Goal: Task Accomplishment & Management: Use online tool/utility

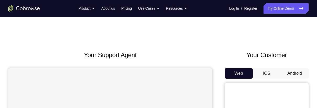
click at [0, 0] on span "Go back" at bounding box center [0, 0] width 0 height 0
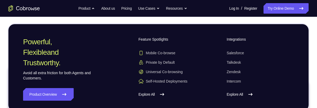
click at [0, 0] on span "Go back" at bounding box center [0, 0] width 0 height 0
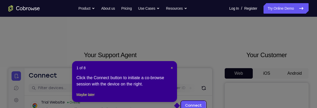
click at [271, 74] on icon at bounding box center [158, 55] width 317 height 110
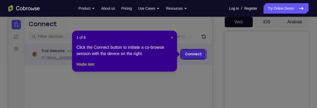
click at [189, 54] on link "Connect" at bounding box center [193, 53] width 25 height 9
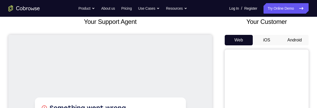
scroll to position [33, 0]
click at [263, 38] on button "iOS" at bounding box center [266, 40] width 28 height 10
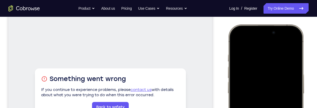
scroll to position [62, 0]
click at [288, 43] on div at bounding box center [265, 102] width 69 height 150
click at [257, 70] on div at bounding box center [265, 102] width 69 height 150
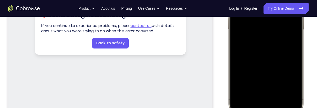
scroll to position [128, 0]
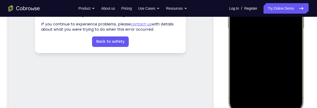
click at [253, 92] on div at bounding box center [265, 37] width 69 height 150
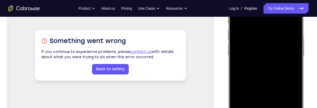
scroll to position [96, 0]
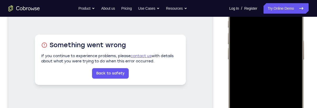
click at [263, 45] on div at bounding box center [265, 68] width 69 height 150
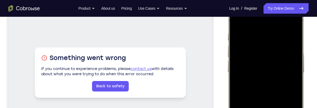
scroll to position [77, 0]
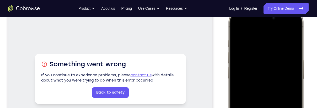
click at [292, 27] on div at bounding box center [265, 88] width 69 height 150
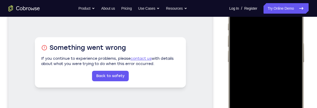
scroll to position [93, 0]
click at [291, 85] on div at bounding box center [265, 71] width 69 height 150
click at [290, 85] on div at bounding box center [265, 71] width 69 height 150
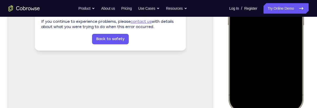
scroll to position [131, 0]
click at [248, 68] on div at bounding box center [265, 34] width 69 height 150
click at [274, 51] on div at bounding box center [265, 34] width 69 height 150
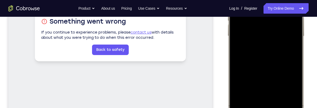
scroll to position [126, 0]
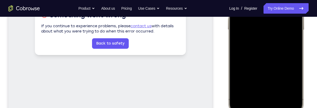
click at [250, 62] on div at bounding box center [265, 39] width 69 height 150
click at [247, 67] on div at bounding box center [265, 39] width 69 height 150
click at [249, 67] on div at bounding box center [265, 39] width 69 height 150
click at [249, 65] on div at bounding box center [265, 39] width 69 height 150
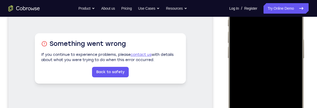
scroll to position [97, 0]
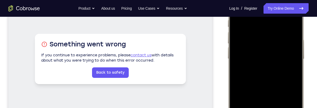
click at [290, 85] on div at bounding box center [265, 68] width 69 height 150
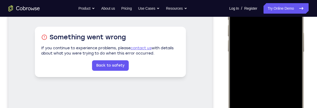
scroll to position [104, 0]
click at [288, 87] on div at bounding box center [265, 61] width 69 height 150
click at [290, 56] on div at bounding box center [265, 61] width 69 height 150
click at [252, 62] on div at bounding box center [265, 61] width 69 height 150
click at [257, 54] on div at bounding box center [265, 61] width 69 height 150
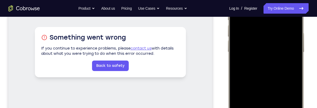
click at [293, 66] on div at bounding box center [265, 61] width 69 height 150
click at [290, 79] on div at bounding box center [265, 61] width 69 height 150
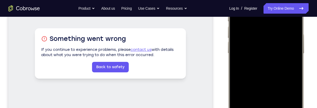
scroll to position [103, 0]
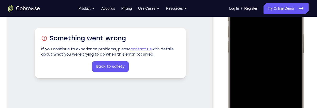
click at [288, 80] on div at bounding box center [265, 62] width 69 height 150
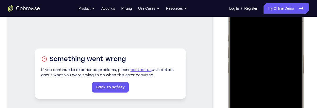
scroll to position [81, 0]
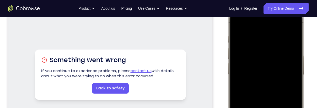
click at [257, 51] on div at bounding box center [265, 83] width 69 height 150
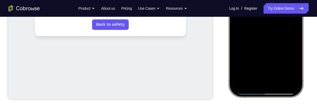
scroll to position [145, 0]
click at [237, 90] on div at bounding box center [265, 19] width 69 height 150
click at [293, 91] on div at bounding box center [265, 19] width 69 height 150
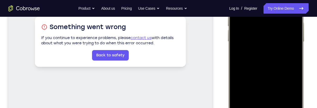
scroll to position [155, 0]
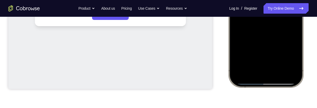
click at [295, 75] on div at bounding box center [265, 10] width 69 height 150
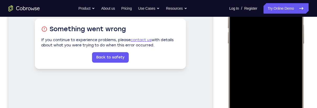
scroll to position [135, 0]
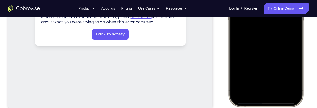
click at [280, 86] on div at bounding box center [265, 29] width 69 height 150
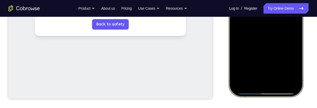
scroll to position [153, 0]
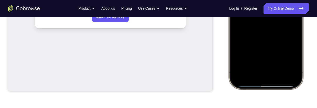
click at [239, 75] on div at bounding box center [265, 12] width 69 height 150
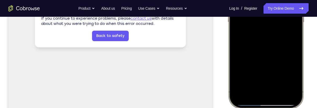
scroll to position [133, 0]
click at [271, 88] on div at bounding box center [265, 32] width 69 height 150
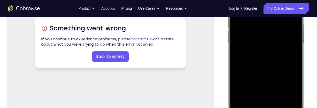
scroll to position [112, 0]
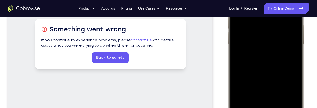
click at [268, 31] on div at bounding box center [265, 53] width 69 height 150
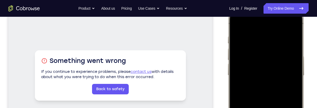
scroll to position [79, 0]
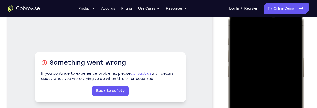
click at [293, 25] on div at bounding box center [265, 86] width 69 height 150
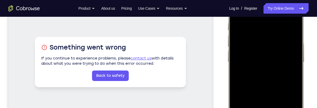
scroll to position [96, 0]
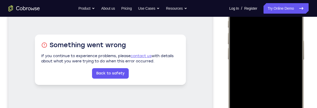
click at [291, 81] on div at bounding box center [265, 68] width 69 height 150
click at [293, 81] on div at bounding box center [265, 68] width 69 height 150
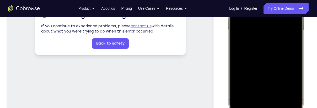
scroll to position [126, 0]
click at [274, 71] on div at bounding box center [265, 38] width 69 height 150
click at [291, 47] on div at bounding box center [265, 38] width 69 height 150
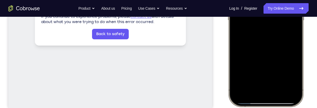
scroll to position [138, 0]
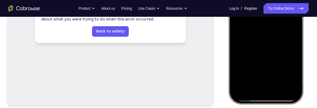
click at [242, 71] on div at bounding box center [265, 27] width 69 height 150
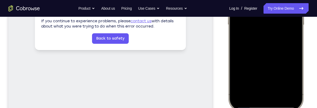
scroll to position [127, 0]
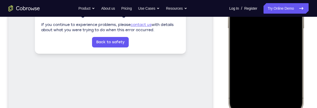
click at [241, 56] on div at bounding box center [265, 37] width 69 height 150
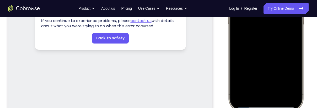
scroll to position [131, 0]
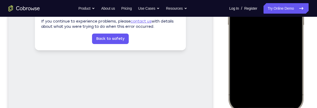
click at [268, 80] on div at bounding box center [265, 34] width 69 height 150
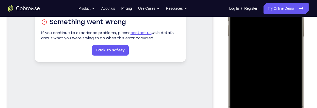
scroll to position [119, 0]
click at [272, 62] on div at bounding box center [265, 46] width 69 height 150
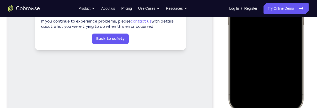
scroll to position [131, 0]
click at [238, 98] on div at bounding box center [265, 34] width 69 height 150
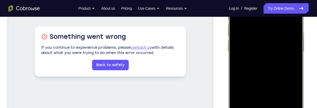
scroll to position [103, 0]
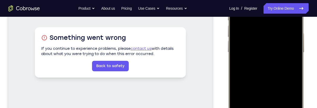
click at [271, 34] on div at bounding box center [265, 61] width 69 height 150
click at [273, 94] on div at bounding box center [265, 61] width 69 height 150
click at [267, 92] on div at bounding box center [265, 61] width 69 height 150
click at [268, 90] on div at bounding box center [265, 61] width 69 height 150
click at [263, 90] on div at bounding box center [265, 61] width 69 height 150
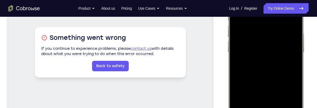
click at [265, 90] on div at bounding box center [265, 61] width 69 height 150
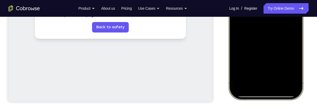
scroll to position [142, 0]
click at [265, 52] on div at bounding box center [265, 23] width 69 height 150
click at [267, 51] on div at bounding box center [265, 23] width 69 height 150
click at [266, 51] on div at bounding box center [265, 23] width 69 height 150
click at [265, 51] on div at bounding box center [265, 23] width 69 height 150
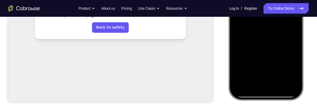
click at [266, 51] on div at bounding box center [265, 23] width 69 height 150
click at [265, 52] on div at bounding box center [265, 23] width 69 height 150
click at [265, 53] on div at bounding box center [265, 23] width 69 height 150
click at [266, 52] on div at bounding box center [265, 23] width 69 height 150
click at [266, 51] on div at bounding box center [265, 23] width 69 height 150
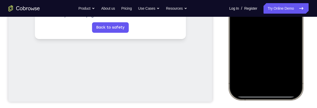
click at [266, 51] on div at bounding box center [265, 23] width 69 height 150
click at [268, 49] on div at bounding box center [265, 23] width 69 height 150
click at [268, 51] on div at bounding box center [265, 23] width 69 height 150
click at [265, 51] on div at bounding box center [265, 23] width 69 height 150
click at [273, 56] on div at bounding box center [265, 23] width 69 height 150
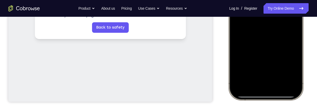
click at [266, 51] on div at bounding box center [265, 23] width 69 height 150
click at [265, 52] on div at bounding box center [265, 23] width 69 height 150
click at [264, 51] on div at bounding box center [265, 23] width 69 height 150
click at [263, 51] on div at bounding box center [265, 23] width 69 height 150
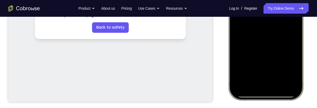
click at [264, 51] on div at bounding box center [265, 23] width 69 height 150
click at [263, 54] on div at bounding box center [265, 23] width 69 height 150
click at [292, 87] on div at bounding box center [265, 23] width 69 height 150
click at [292, 79] on div at bounding box center [265, 23] width 69 height 150
click at [271, 20] on div at bounding box center [265, 23] width 69 height 150
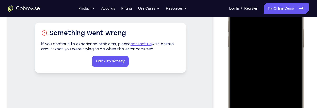
scroll to position [108, 0]
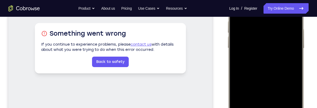
click at [266, 48] on div at bounding box center [265, 57] width 69 height 150
click at [292, 68] on div at bounding box center [265, 57] width 69 height 150
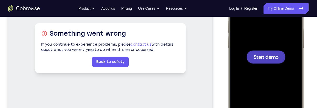
click at [259, 58] on span "Start demo" at bounding box center [265, 56] width 25 height 5
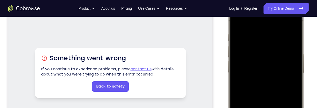
scroll to position [81, 0]
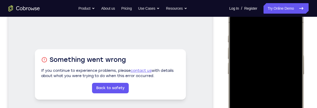
click at [292, 21] on div at bounding box center [265, 83] width 69 height 150
click at [256, 49] on div at bounding box center [265, 83] width 69 height 150
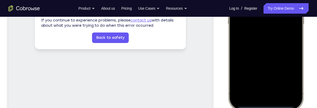
scroll to position [132, 0]
click at [274, 90] on div at bounding box center [265, 33] width 69 height 150
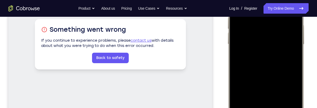
scroll to position [106, 0]
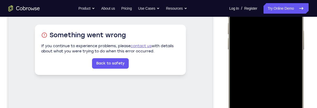
click at [265, 33] on div at bounding box center [265, 59] width 69 height 150
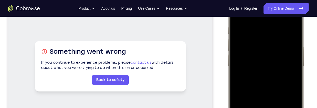
scroll to position [81, 0]
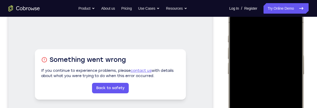
click at [294, 26] on div at bounding box center [265, 83] width 69 height 150
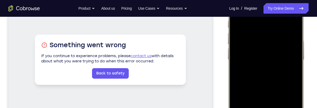
scroll to position [96, 0]
click at [279, 47] on div at bounding box center [265, 68] width 69 height 150
click at [291, 84] on div at bounding box center [265, 68] width 69 height 150
click at [291, 79] on div at bounding box center [265, 68] width 69 height 150
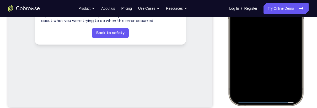
scroll to position [136, 0]
click at [250, 79] on div at bounding box center [265, 28] width 69 height 150
click at [276, 45] on div at bounding box center [265, 28] width 69 height 150
click at [294, 100] on div at bounding box center [265, 28] width 69 height 150
click at [295, 93] on div at bounding box center [265, 28] width 69 height 150
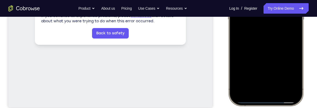
click at [235, 96] on div at bounding box center [265, 28] width 69 height 150
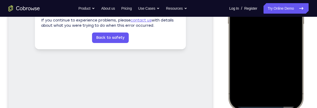
scroll to position [137, 0]
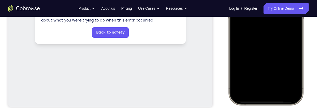
click at [294, 90] on div at bounding box center [265, 28] width 69 height 150
click at [270, 83] on div at bounding box center [265, 28] width 69 height 150
click at [237, 95] on div at bounding box center [265, 28] width 69 height 150
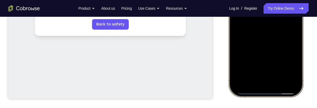
scroll to position [148, 0]
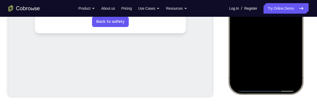
click at [270, 74] on div at bounding box center [265, 17] width 69 height 150
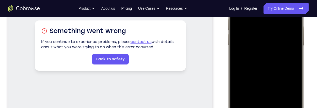
scroll to position [96, 0]
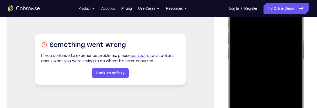
click at [265, 44] on div at bounding box center [265, 68] width 69 height 150
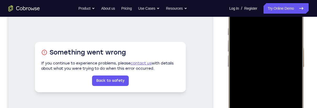
scroll to position [71, 0]
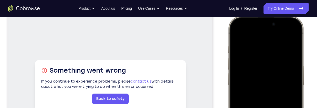
click at [293, 35] on div at bounding box center [265, 94] width 69 height 150
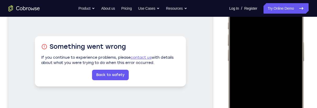
scroll to position [93, 0]
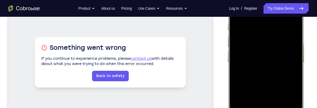
click at [288, 86] on div at bounding box center [265, 71] width 69 height 150
click at [291, 83] on div at bounding box center [265, 71] width 69 height 150
click at [284, 68] on div at bounding box center [265, 71] width 69 height 150
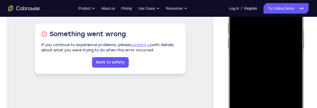
scroll to position [107, 0]
click at [290, 53] on div at bounding box center [265, 57] width 69 height 150
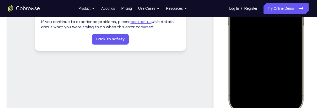
scroll to position [131, 0]
click at [237, 101] on div at bounding box center [265, 34] width 69 height 150
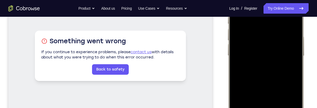
scroll to position [100, 0]
click at [275, 43] on div at bounding box center [265, 65] width 69 height 150
click at [291, 62] on div at bounding box center [265, 65] width 69 height 150
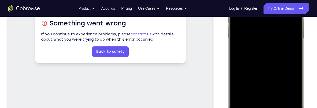
scroll to position [119, 0]
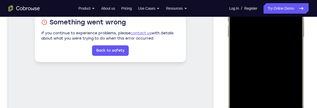
click at [248, 75] on div at bounding box center [265, 46] width 69 height 150
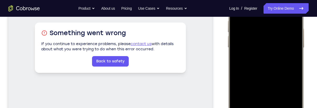
scroll to position [107, 0]
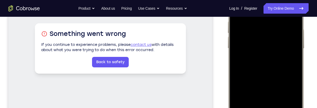
click at [292, 75] on div at bounding box center [265, 57] width 69 height 150
click at [291, 76] on div at bounding box center [265, 57] width 69 height 150
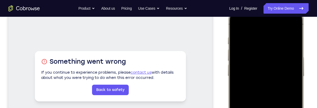
scroll to position [79, 0]
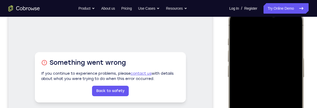
click at [276, 47] on div at bounding box center [265, 86] width 69 height 150
click at [280, 67] on div at bounding box center [265, 86] width 69 height 150
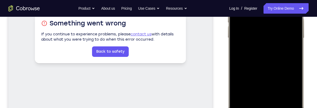
scroll to position [118, 0]
click at [288, 60] on div at bounding box center [265, 47] width 69 height 150
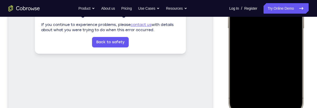
scroll to position [125, 0]
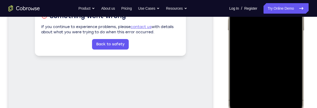
click at [292, 52] on div at bounding box center [265, 39] width 69 height 150
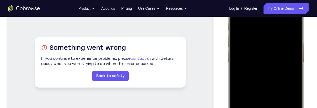
scroll to position [85, 0]
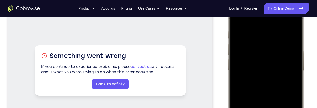
click at [283, 77] on div at bounding box center [265, 79] width 69 height 150
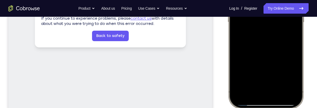
scroll to position [136, 0]
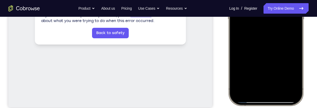
click at [294, 94] on div at bounding box center [265, 28] width 69 height 150
click at [270, 83] on div at bounding box center [265, 28] width 69 height 150
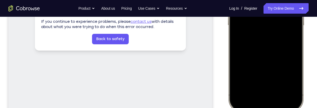
scroll to position [131, 0]
click at [295, 100] on div at bounding box center [265, 34] width 69 height 150
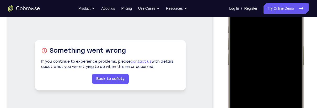
scroll to position [90, 0]
click at [251, 34] on div at bounding box center [265, 74] width 69 height 150
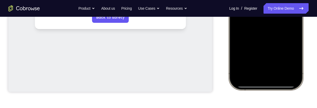
scroll to position [152, 0]
click at [294, 78] on div at bounding box center [265, 12] width 69 height 150
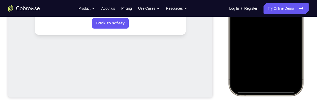
scroll to position [153, 0]
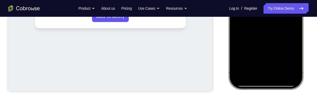
click at [237, 76] on div at bounding box center [265, 12] width 69 height 150
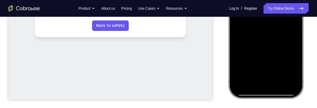
scroll to position [144, 0]
click at [271, 78] on div at bounding box center [265, 21] width 69 height 150
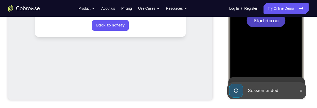
click at [279, 26] on div at bounding box center [265, 20] width 39 height 13
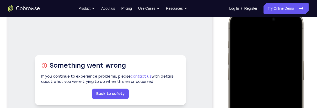
scroll to position [74, 0]
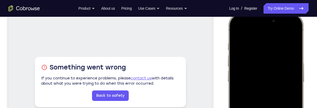
click at [291, 30] on div at bounding box center [265, 91] width 69 height 150
click at [258, 56] on div at bounding box center [265, 91] width 69 height 150
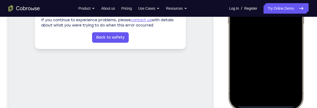
scroll to position [140, 0]
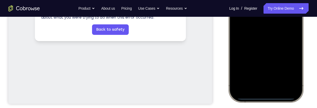
click at [274, 81] on div at bounding box center [265, 25] width 69 height 150
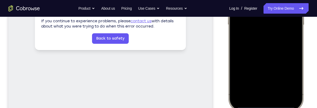
scroll to position [132, 0]
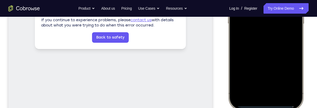
click at [267, 68] on div at bounding box center [265, 33] width 69 height 150
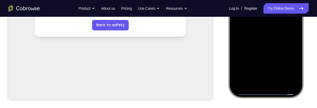
scroll to position [144, 0]
click at [279, 79] on div at bounding box center [265, 21] width 69 height 150
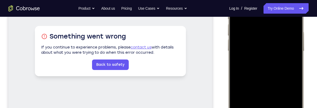
scroll to position [110, 0]
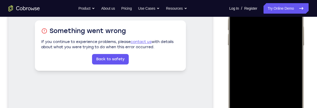
click at [244, 30] on div at bounding box center [265, 54] width 69 height 150
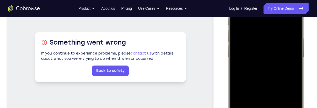
scroll to position [94, 0]
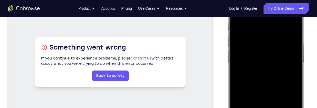
click at [260, 78] on div at bounding box center [265, 71] width 69 height 150
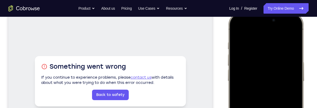
scroll to position [74, 0]
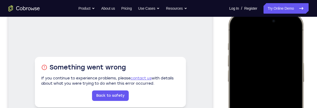
click at [275, 69] on div at bounding box center [265, 91] width 69 height 150
click at [268, 81] on div at bounding box center [265, 91] width 69 height 150
click at [283, 93] on div at bounding box center [265, 91] width 69 height 150
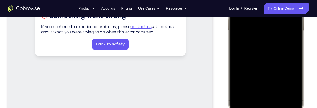
scroll to position [130, 0]
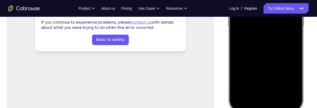
click at [286, 58] on div at bounding box center [265, 35] width 69 height 150
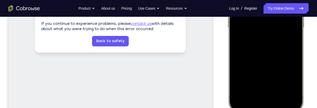
scroll to position [128, 0]
click at [279, 97] on div at bounding box center [265, 37] width 69 height 150
click at [279, 97] on div at bounding box center [265, 36] width 69 height 150
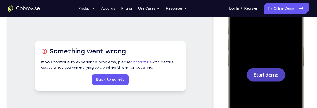
scroll to position [89, 0]
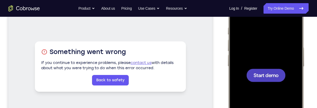
click at [271, 75] on span "Start demo" at bounding box center [265, 75] width 25 height 5
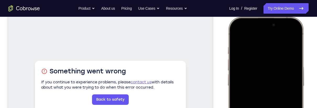
scroll to position [70, 0]
click at [291, 34] on div at bounding box center [265, 94] width 69 height 150
click at [258, 61] on div at bounding box center [265, 94] width 69 height 150
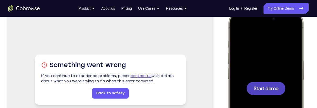
scroll to position [73, 0]
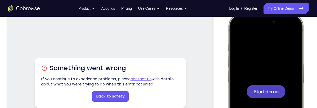
click at [274, 92] on span "Start demo" at bounding box center [265, 91] width 25 height 5
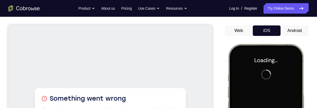
scroll to position [39, 0]
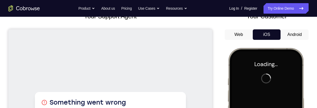
click at [295, 35] on button "Android" at bounding box center [294, 34] width 28 height 10
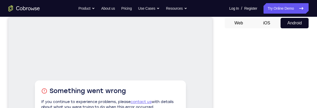
scroll to position [35, 0]
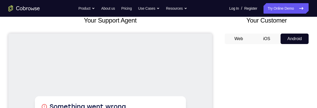
click at [266, 39] on button "iOS" at bounding box center [266, 39] width 28 height 10
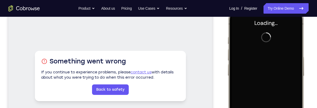
scroll to position [73, 0]
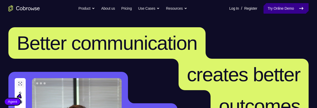
click at [285, 10] on link "Try Online Demo" at bounding box center [285, 8] width 45 height 10
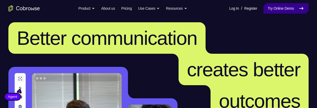
scroll to position [4, 0]
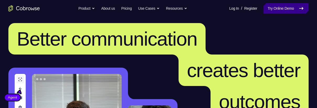
click at [286, 9] on link "Try Online Demo" at bounding box center [285, 8] width 45 height 10
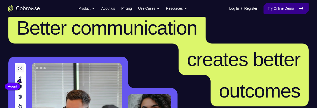
scroll to position [0, 0]
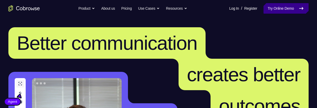
click at [288, 9] on link "Try Online Demo" at bounding box center [285, 8] width 45 height 10
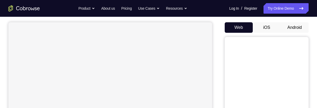
scroll to position [46, 0]
click at [299, 28] on button "Android" at bounding box center [294, 27] width 28 height 10
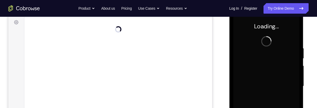
scroll to position [77, 0]
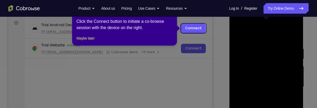
click at [222, 54] on icon at bounding box center [158, 54] width 317 height 108
click at [230, 67] on icon at bounding box center [158, 54] width 317 height 108
click at [222, 62] on icon at bounding box center [158, 54] width 317 height 108
click at [198, 30] on link "Connect" at bounding box center [193, 28] width 25 height 9
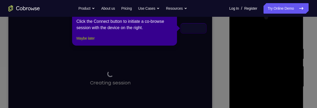
click at [84, 41] on button "Maybe later" at bounding box center [85, 38] width 18 height 6
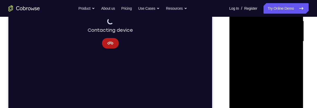
scroll to position [159, 0]
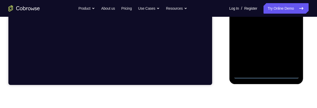
click at [264, 76] on div at bounding box center [266, 5] width 66 height 147
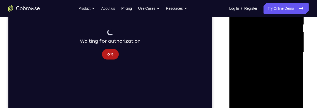
scroll to position [111, 0]
click at [274, 62] on div at bounding box center [266, 53] width 66 height 147
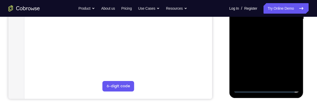
scroll to position [146, 0]
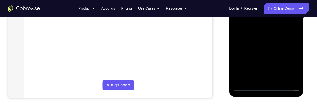
click at [265, 87] on div at bounding box center [266, 18] width 66 height 147
click at [286, 66] on div at bounding box center [266, 18] width 66 height 147
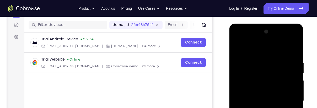
scroll to position [57, 0]
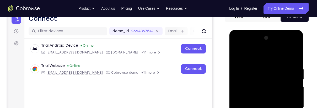
click at [266, 58] on div at bounding box center [266, 107] width 66 height 147
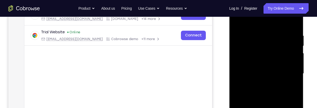
scroll to position [91, 0]
click at [286, 72] on div at bounding box center [266, 73] width 66 height 147
click at [261, 84] on div at bounding box center [266, 73] width 66 height 147
click at [278, 68] on div at bounding box center [266, 73] width 66 height 147
click at [272, 61] on div at bounding box center [266, 73] width 66 height 147
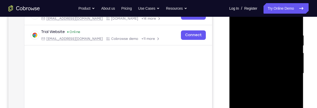
click at [284, 74] on div at bounding box center [266, 73] width 66 height 147
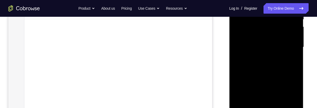
scroll to position [118, 0]
click at [284, 66] on div at bounding box center [266, 46] width 66 height 147
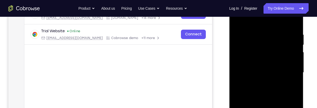
scroll to position [87, 0]
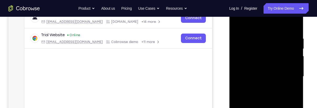
click at [257, 39] on div at bounding box center [266, 76] width 66 height 147
click at [290, 26] on div at bounding box center [266, 76] width 66 height 147
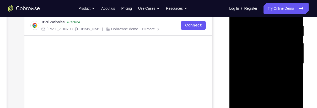
scroll to position [100, 0]
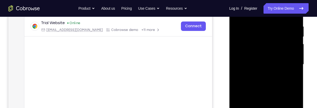
click at [296, 71] on div at bounding box center [266, 64] width 66 height 147
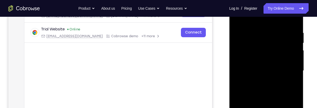
scroll to position [87, 0]
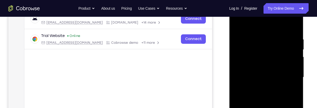
click at [292, 26] on div at bounding box center [266, 77] width 66 height 147
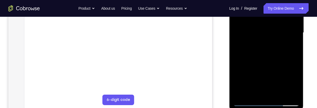
scroll to position [132, 0]
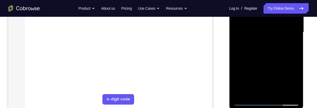
click at [280, 93] on div at bounding box center [266, 32] width 66 height 147
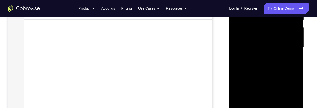
scroll to position [116, 0]
click at [275, 75] on div at bounding box center [266, 48] width 66 height 147
click at [281, 58] on div at bounding box center [266, 40] width 66 height 147
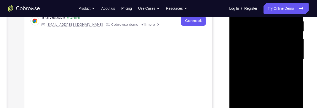
scroll to position [104, 0]
click at [255, 41] on div at bounding box center [266, 59] width 66 height 147
click at [251, 85] on div at bounding box center [266, 59] width 66 height 147
click at [267, 84] on div at bounding box center [266, 59] width 66 height 147
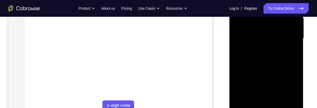
scroll to position [130, 0]
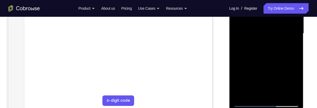
click at [255, 95] on div at bounding box center [266, 33] width 66 height 147
click at [281, 63] on div at bounding box center [266, 33] width 66 height 147
click at [293, 43] on div at bounding box center [266, 33] width 66 height 147
click at [292, 47] on div at bounding box center [266, 33] width 66 height 147
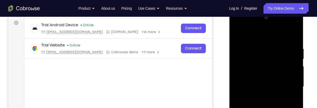
scroll to position [78, 0]
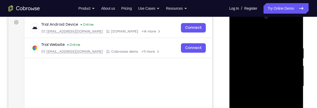
click at [236, 35] on div at bounding box center [266, 86] width 66 height 147
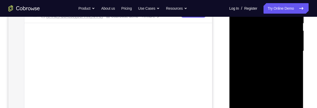
scroll to position [124, 0]
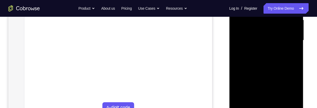
click at [251, 72] on div at bounding box center [266, 40] width 66 height 147
click at [292, 54] on div at bounding box center [266, 40] width 66 height 147
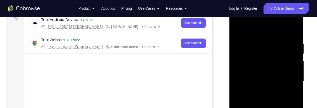
scroll to position [80, 0]
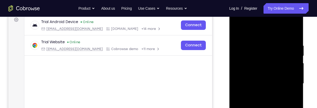
click at [235, 33] on div at bounding box center [266, 83] width 66 height 147
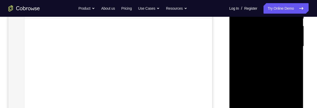
scroll to position [118, 0]
click at [272, 89] on div at bounding box center [266, 45] width 66 height 147
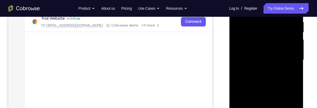
scroll to position [93, 0]
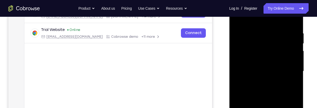
click at [239, 20] on div at bounding box center [266, 71] width 66 height 147
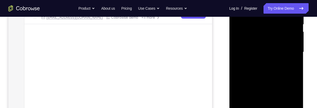
scroll to position [137, 0]
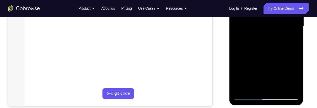
click at [270, 59] on div at bounding box center [266, 26] width 66 height 147
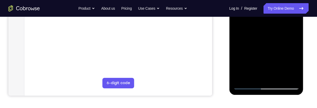
scroll to position [149, 0]
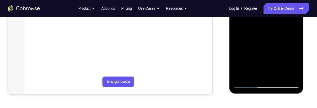
click at [297, 67] on div at bounding box center [266, 14] width 66 height 147
click at [296, 66] on div at bounding box center [266, 14] width 66 height 147
click at [295, 66] on div at bounding box center [266, 14] width 66 height 147
click at [294, 66] on div at bounding box center [266, 14] width 66 height 147
click at [293, 66] on div at bounding box center [266, 14] width 66 height 147
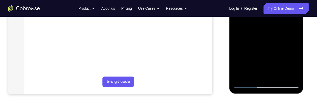
click at [292, 66] on div at bounding box center [266, 14] width 66 height 147
click at [292, 64] on div at bounding box center [266, 14] width 66 height 147
click at [291, 64] on div at bounding box center [266, 14] width 66 height 147
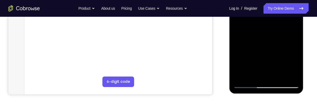
click at [291, 64] on div at bounding box center [266, 14] width 66 height 147
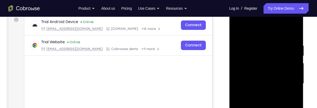
scroll to position [78, 0]
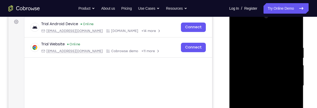
click at [239, 34] on div at bounding box center [266, 85] width 66 height 147
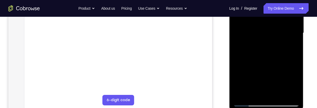
scroll to position [130, 0]
click at [266, 53] on div at bounding box center [266, 34] width 66 height 147
click at [292, 37] on div at bounding box center [266, 34] width 66 height 147
click at [292, 36] on div at bounding box center [266, 34] width 66 height 147
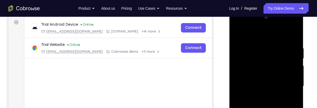
scroll to position [77, 0]
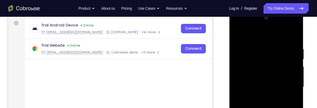
click at [237, 36] on div at bounding box center [266, 87] width 66 height 147
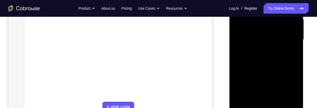
scroll to position [125, 0]
click at [265, 64] on div at bounding box center [266, 39] width 66 height 147
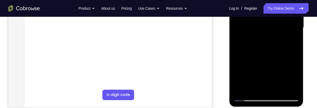
scroll to position [148, 0]
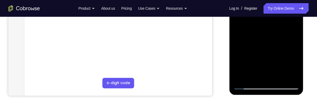
click at [292, 28] on div at bounding box center [266, 16] width 66 height 147
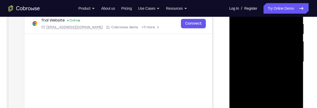
scroll to position [78, 0]
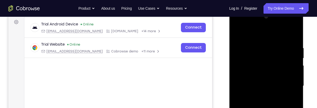
click at [239, 35] on div at bounding box center [266, 86] width 66 height 147
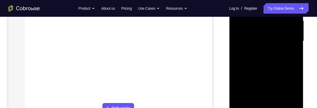
scroll to position [129, 0]
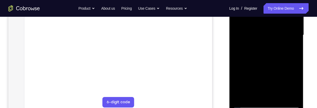
click at [274, 70] on div at bounding box center [266, 35] width 66 height 147
click at [291, 49] on div at bounding box center [266, 35] width 66 height 147
click at [239, 24] on div at bounding box center [266, 35] width 66 height 147
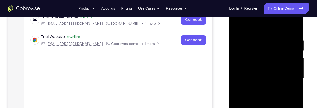
scroll to position [85, 0]
click at [239, 25] on div at bounding box center [266, 78] width 66 height 147
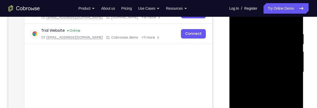
scroll to position [92, 0]
click at [239, 22] on div at bounding box center [266, 72] width 66 height 147
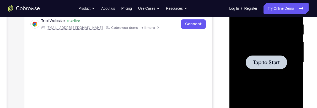
scroll to position [0, 0]
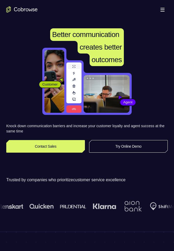
click at [20, 100] on div "Customer Agent Agent" at bounding box center [87, 81] width 162 height 67
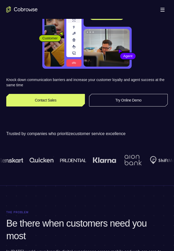
scroll to position [45, 0]
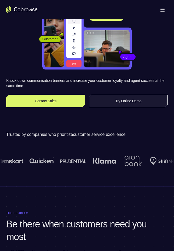
click at [115, 95] on link "Try Online Demo" at bounding box center [128, 101] width 79 height 13
click at [116, 98] on link "Try Online Demo" at bounding box center [128, 101] width 79 height 13
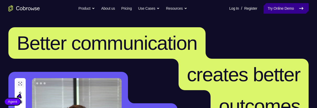
click at [273, 5] on link "Try Online Demo" at bounding box center [285, 8] width 45 height 10
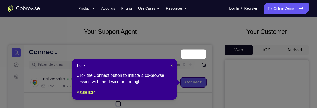
scroll to position [51, 0]
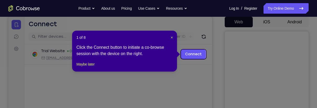
click at [188, 85] on icon at bounding box center [158, 54] width 317 height 108
click at [86, 67] on button "Maybe later" at bounding box center [85, 64] width 18 height 6
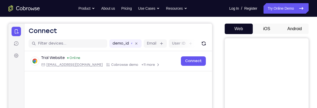
scroll to position [45, 0]
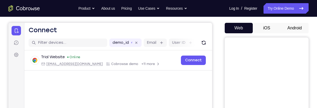
click at [266, 29] on button "iOS" at bounding box center [266, 28] width 28 height 10
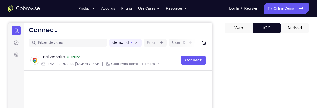
click at [291, 28] on button "Android" at bounding box center [294, 28] width 28 height 10
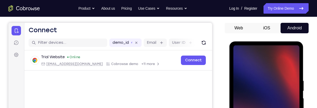
scroll to position [0, 0]
